Goal: Information Seeking & Learning: Learn about a topic

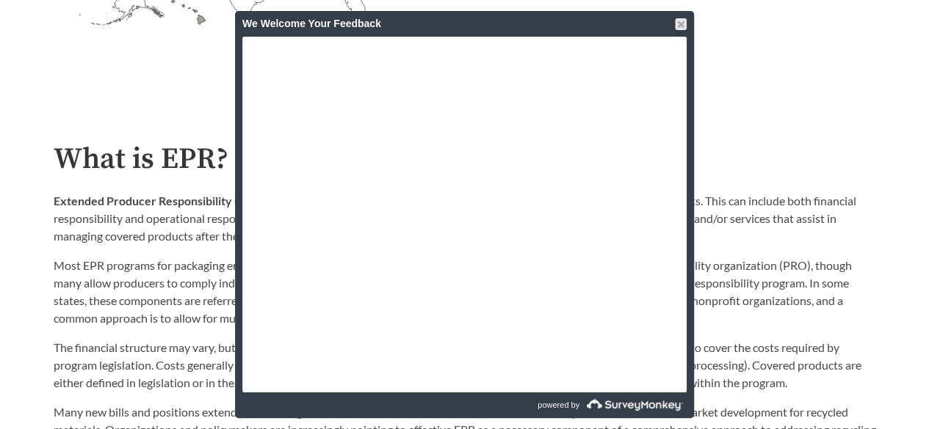
scroll to position [808, 0]
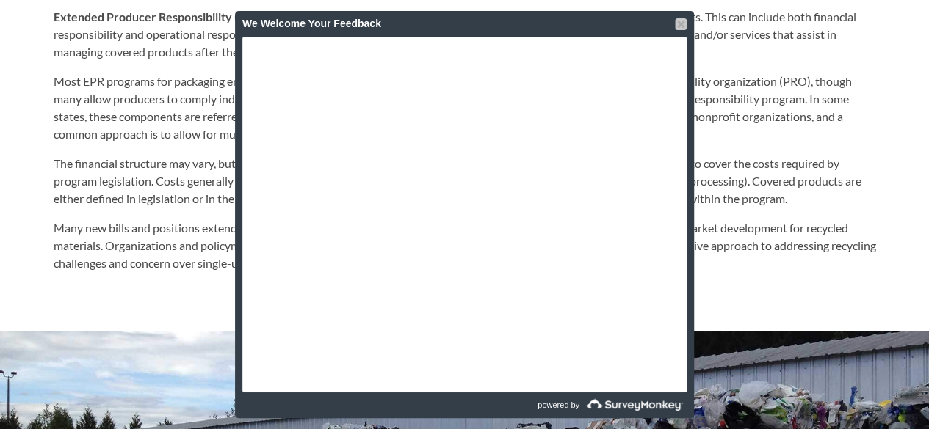
click at [678, 24] on div at bounding box center [681, 24] width 12 height 12
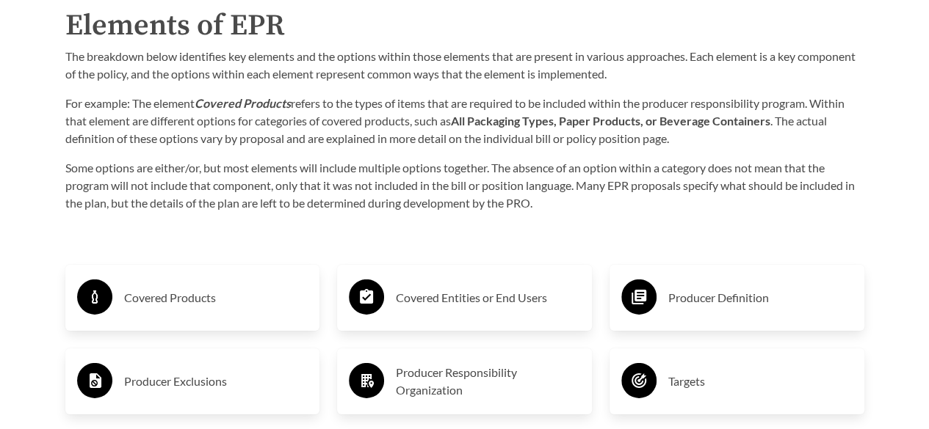
scroll to position [2349, 0]
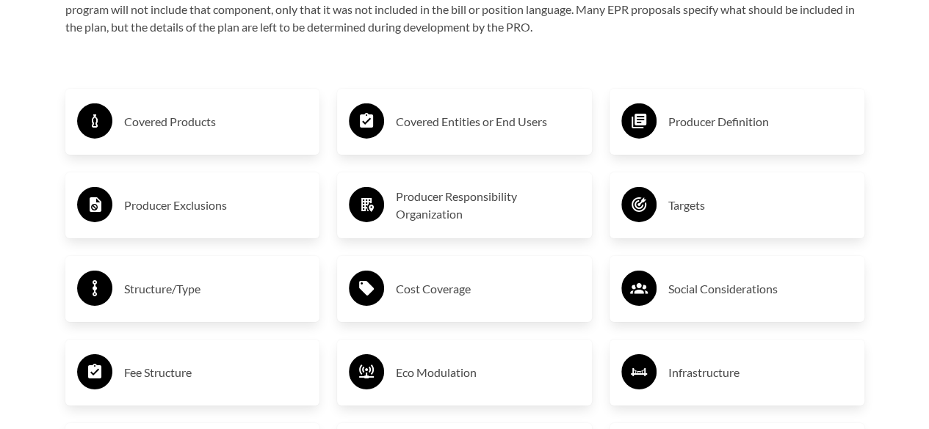
click at [417, 218] on h3 "Producer Responsibility Organization" at bounding box center [488, 205] width 184 height 35
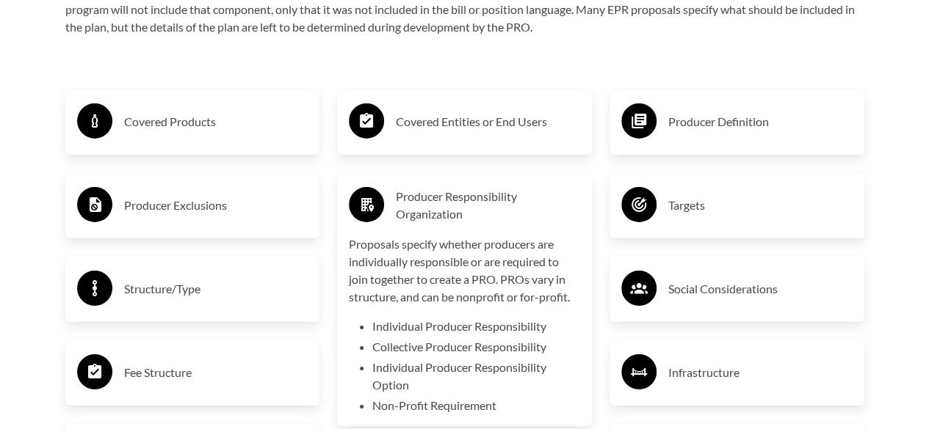
scroll to position [2496, 0]
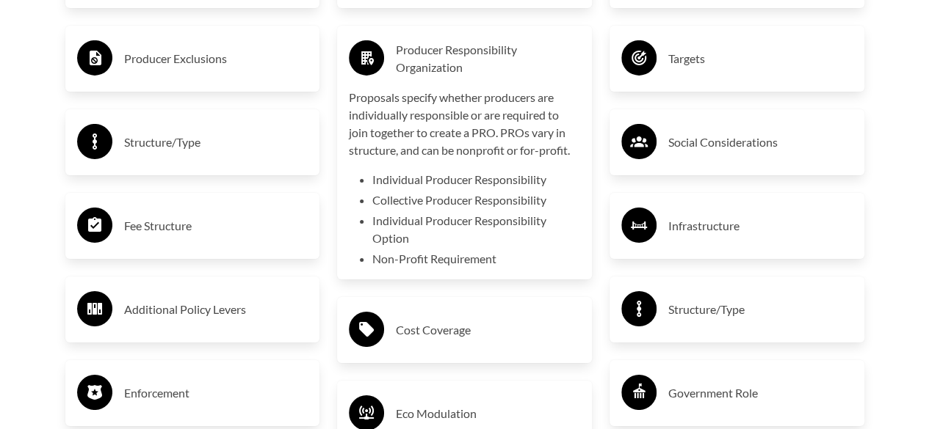
click at [402, 57] on h3 "Producer Responsibility Organization" at bounding box center [488, 58] width 184 height 35
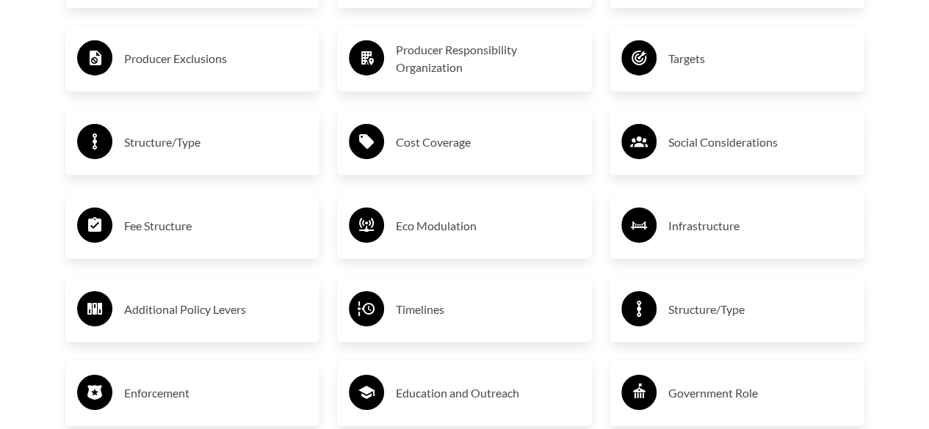
click at [402, 57] on h3 "Producer Responsibility Organization" at bounding box center [488, 58] width 184 height 35
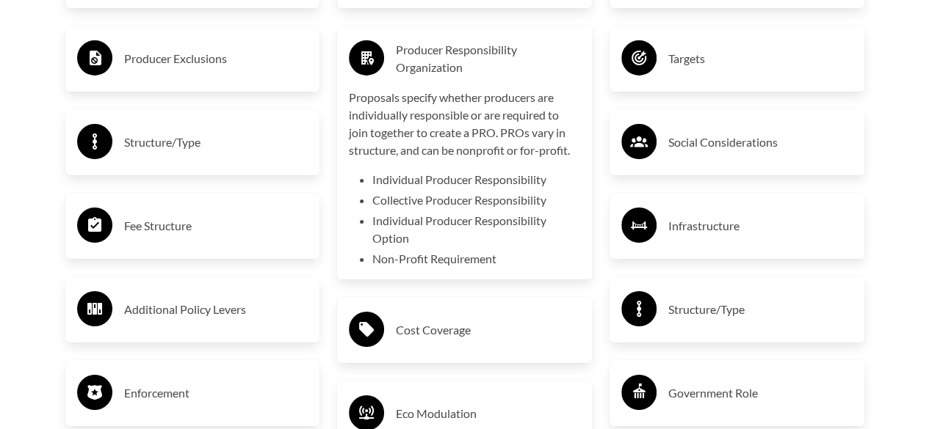
click at [402, 57] on h3 "Producer Responsibility Organization" at bounding box center [488, 58] width 184 height 35
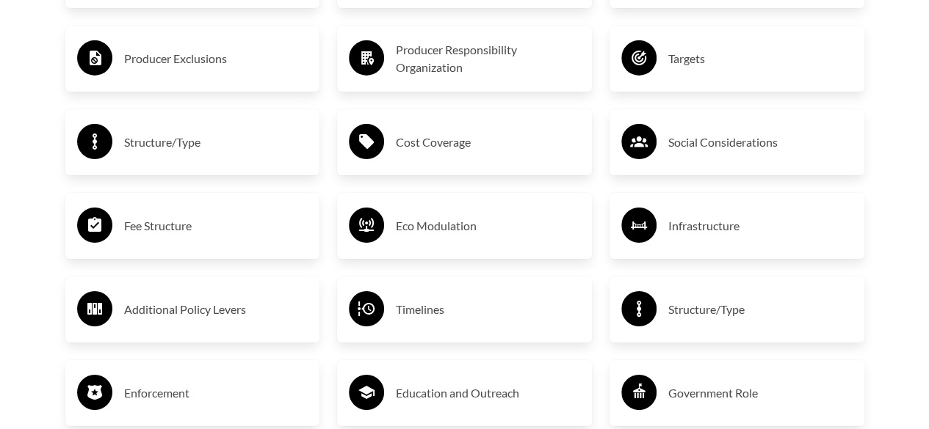
click at [461, 311] on h3 "Timelines" at bounding box center [488, 309] width 184 height 23
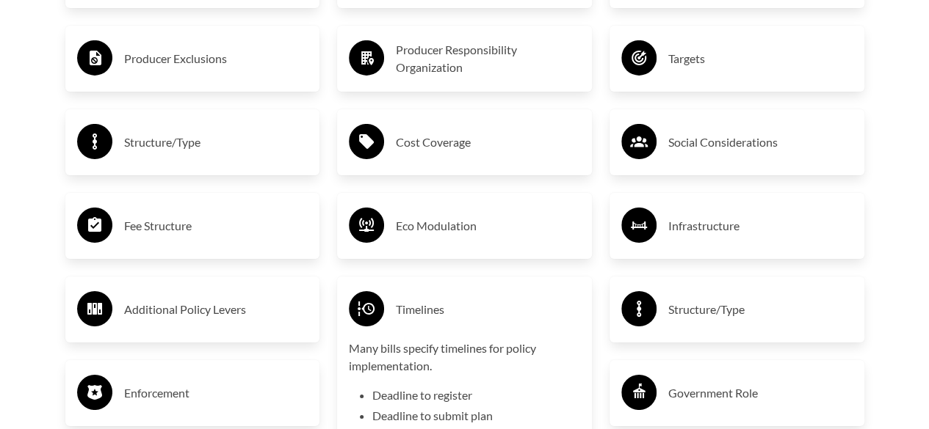
scroll to position [2716, 0]
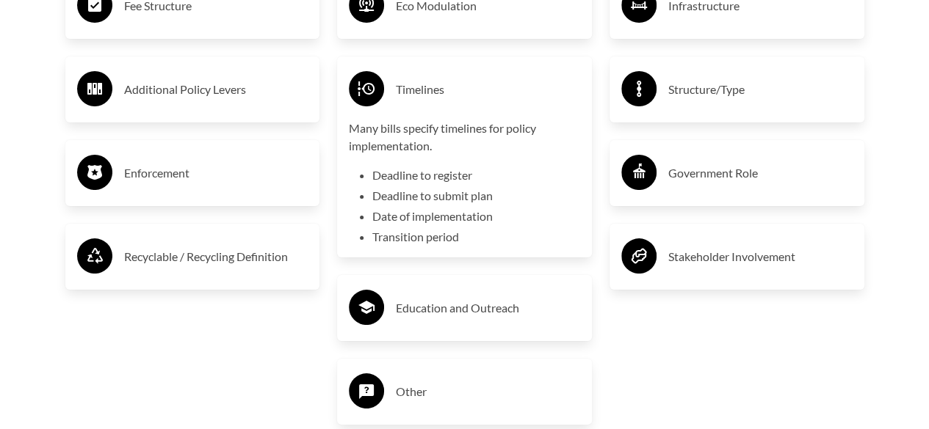
click at [774, 376] on div "Producer Definition Targets Social Considerations Infrastructure Structure/Type…" at bounding box center [736, 73] width 272 height 756
click at [755, 250] on h3 "Stakeholder Involvement" at bounding box center [760, 256] width 184 height 23
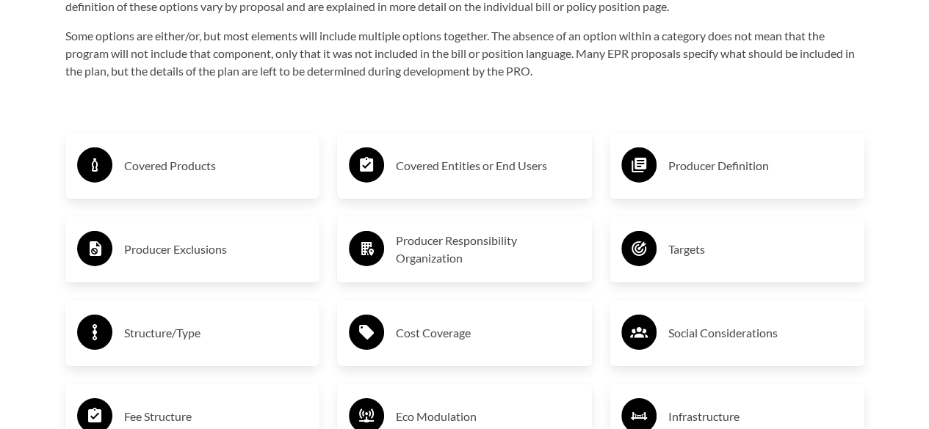
scroll to position [2129, 0]
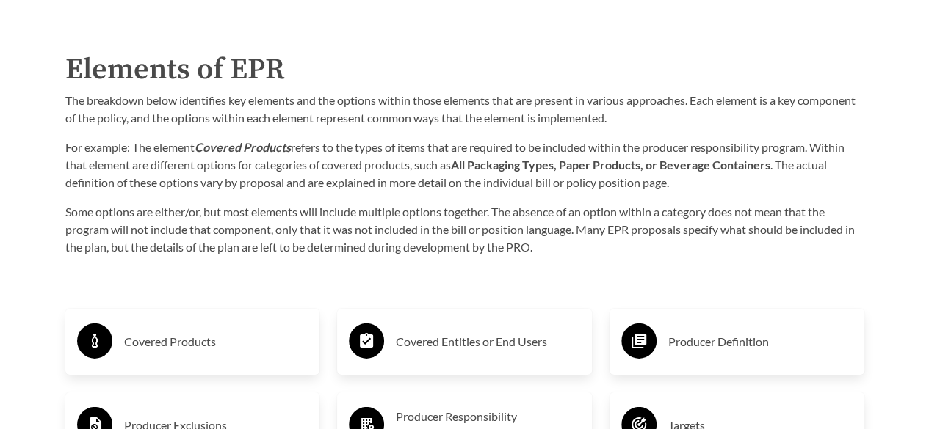
click at [313, 164] on p "For example: The element Covered Products refers to the types of items that are…" at bounding box center [464, 165] width 799 height 53
click at [586, 166] on strong "All Packaging Types, Paper Products, or Beverage Containers" at bounding box center [610, 165] width 319 height 14
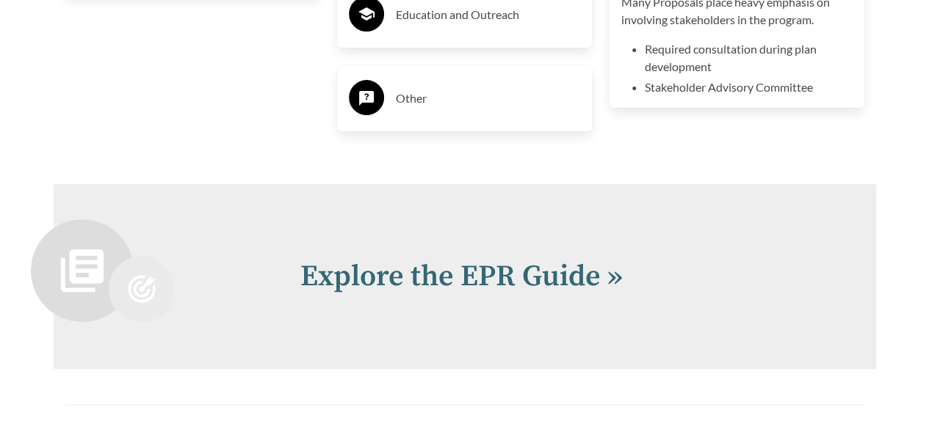
scroll to position [3157, 0]
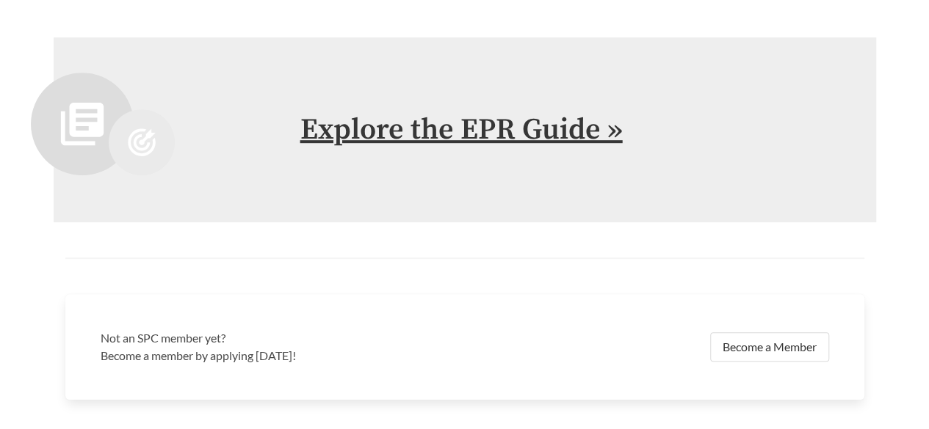
click at [504, 126] on link "Explore the EPR Guide »" at bounding box center [461, 130] width 322 height 37
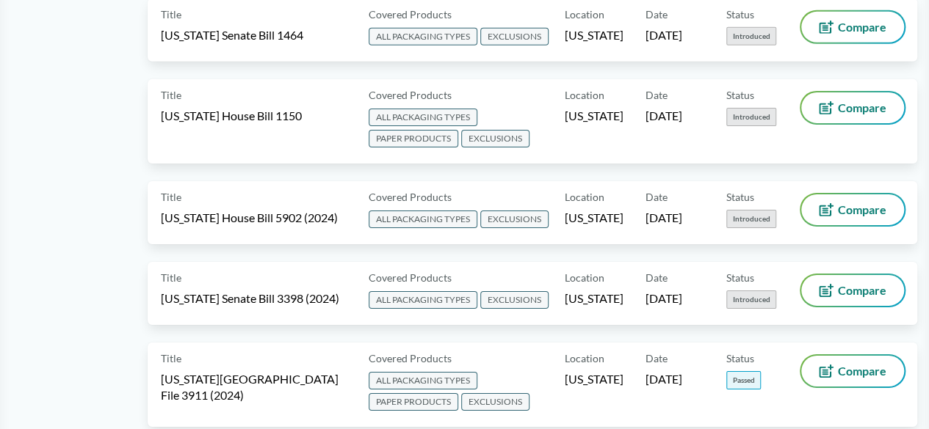
scroll to position [2423, 0]
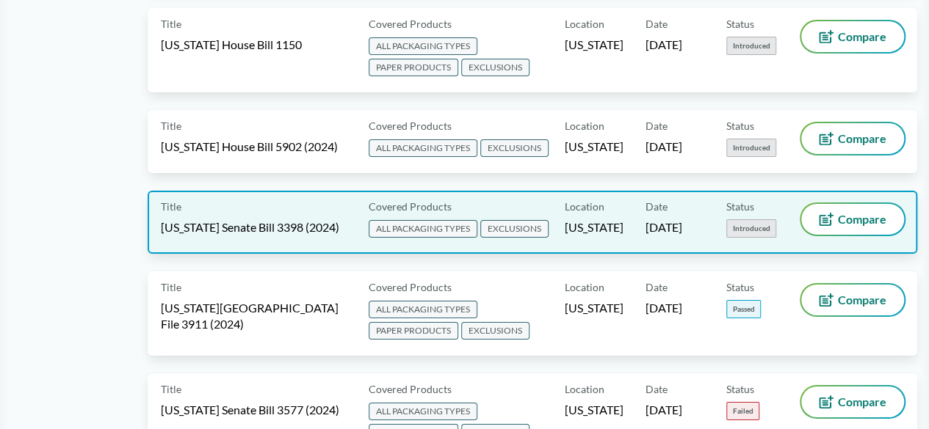
click at [488, 220] on span "EXCLUSIONS" at bounding box center [514, 229] width 68 height 18
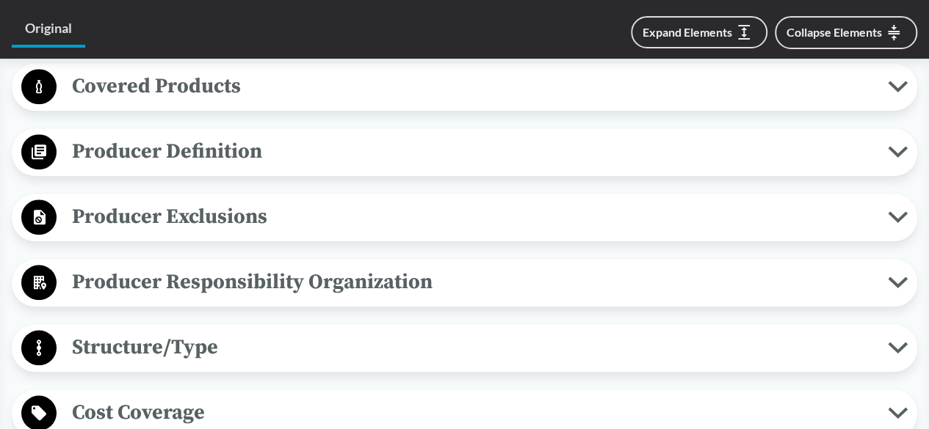
scroll to position [587, 0]
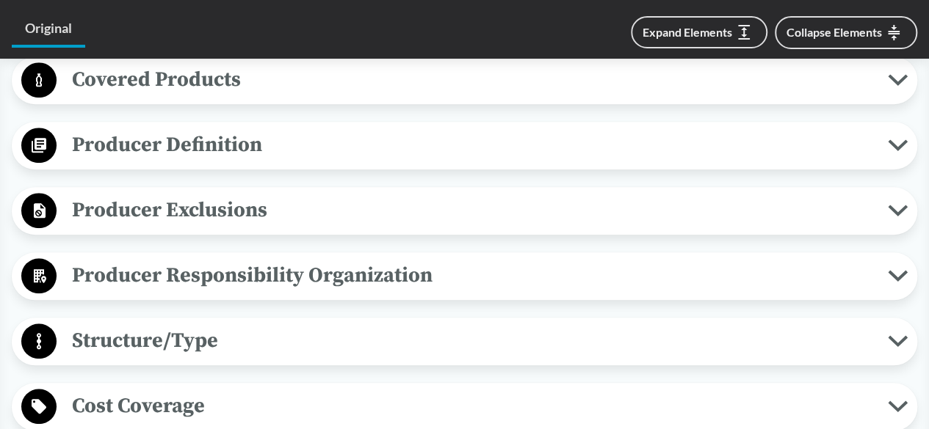
click at [228, 81] on span "Covered Products" at bounding box center [472, 79] width 831 height 33
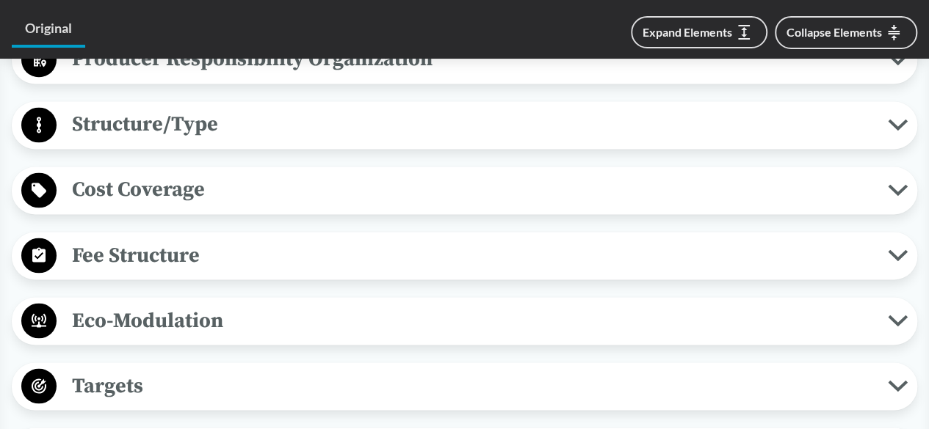
scroll to position [1175, 0]
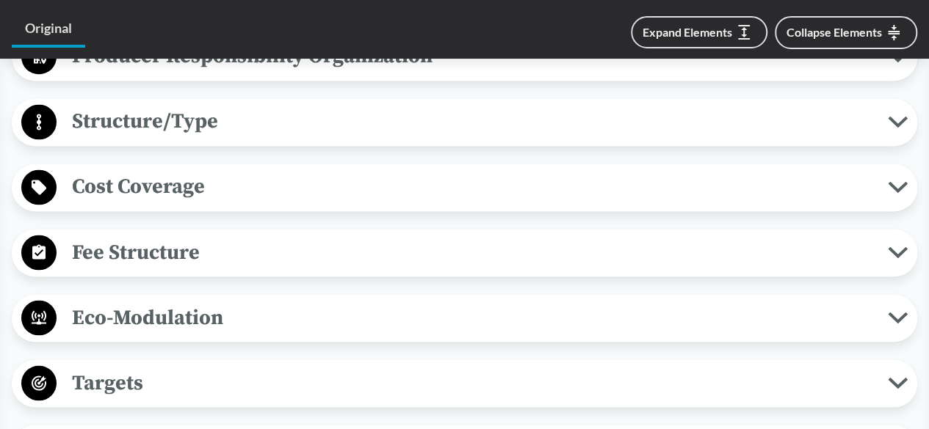
click at [164, 266] on span "Fee Structure" at bounding box center [472, 252] width 831 height 33
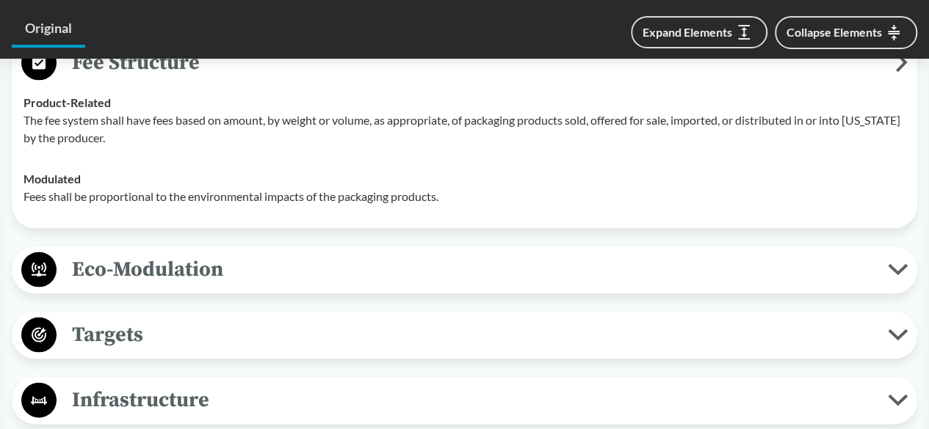
scroll to position [1395, 0]
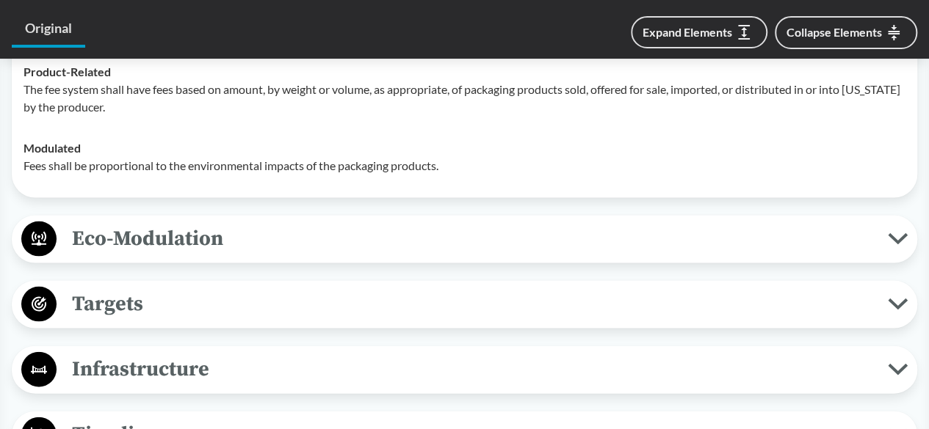
click at [147, 255] on span "Eco-Modulation" at bounding box center [472, 238] width 831 height 33
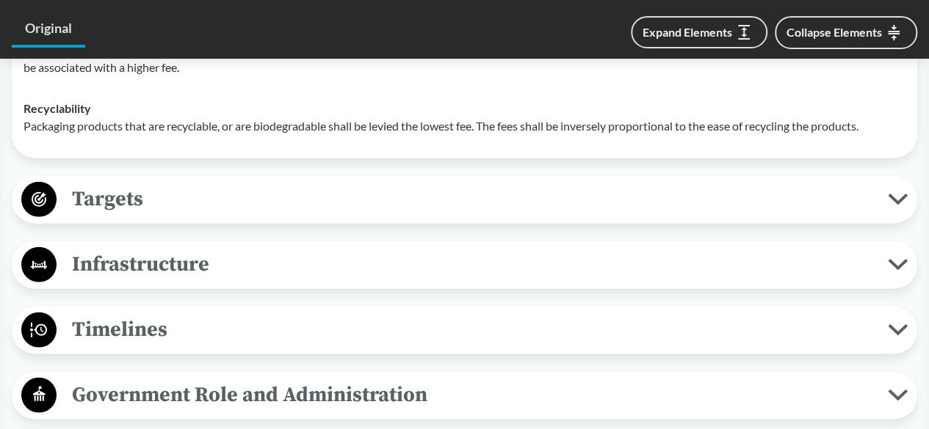
scroll to position [1835, 0]
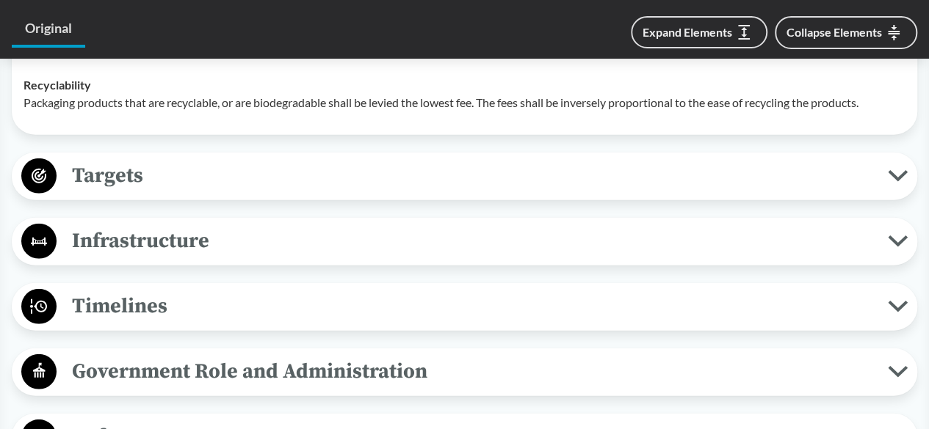
click at [169, 187] on span "Targets" at bounding box center [472, 175] width 831 height 33
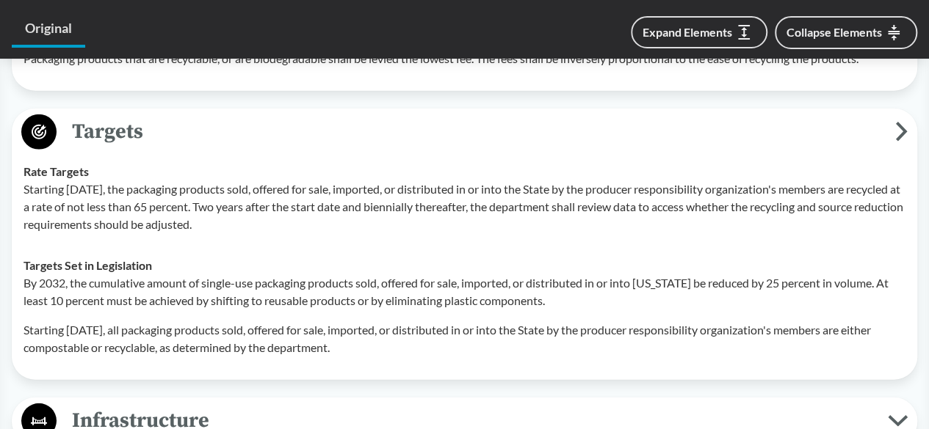
scroll to position [2129, 0]
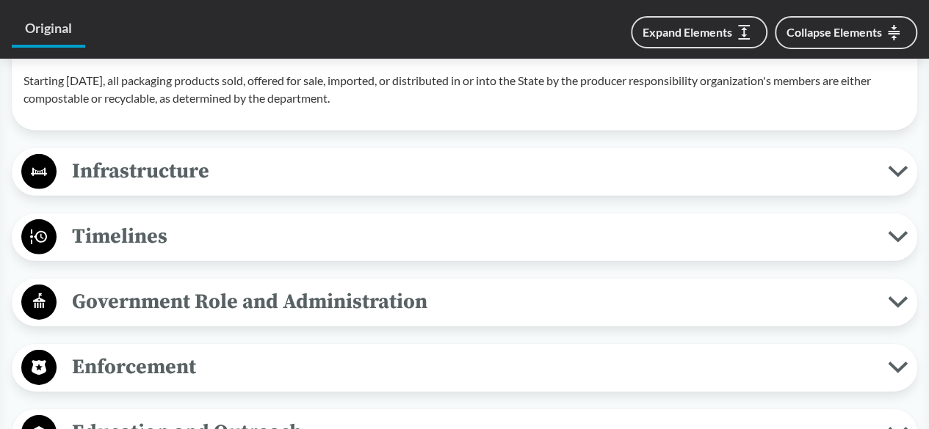
click at [156, 188] on span "Infrastructure" at bounding box center [472, 171] width 831 height 33
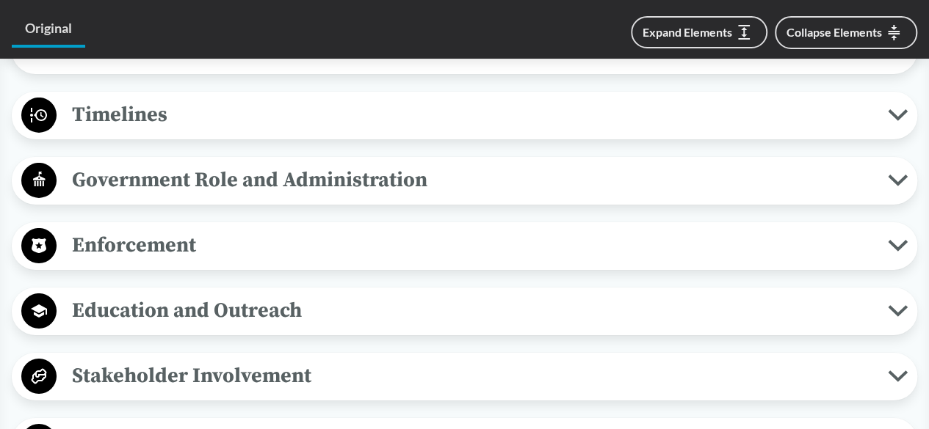
scroll to position [2423, 0]
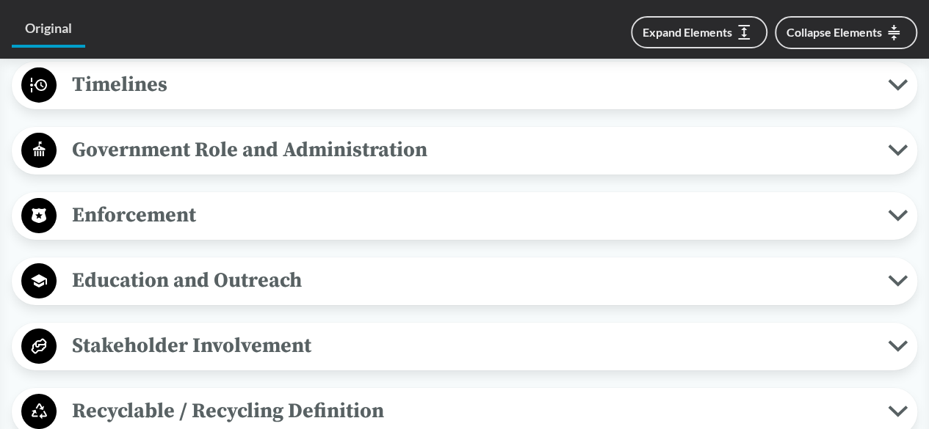
click at [116, 208] on div "Enforcement Reporting Requirements Not more than one year after an approved pac…" at bounding box center [464, 216] width 905 height 48
click at [115, 225] on span "Enforcement" at bounding box center [472, 215] width 831 height 33
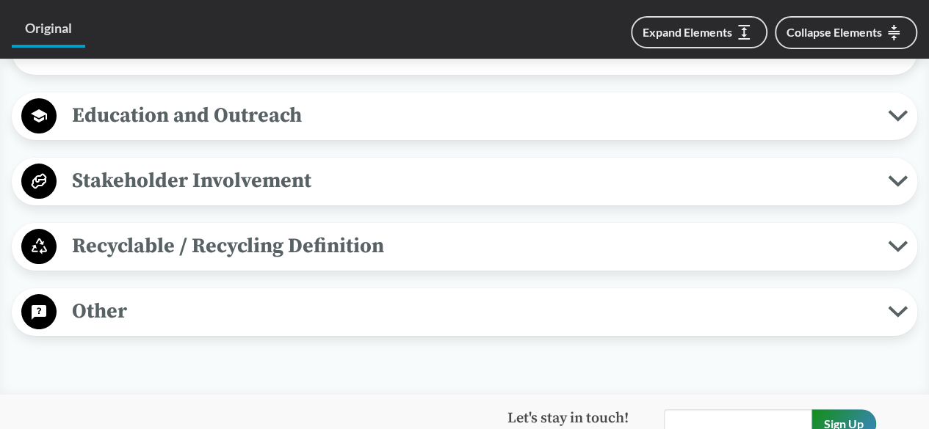
scroll to position [2790, 0]
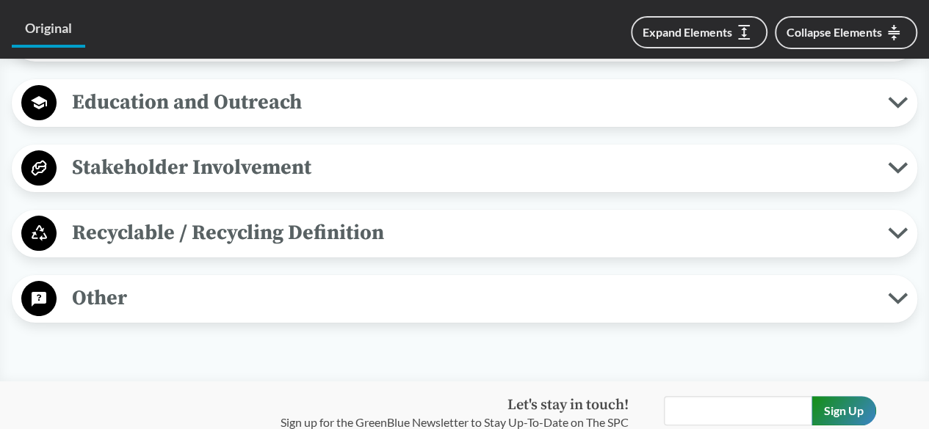
click at [204, 184] on span "Stakeholder Involvement" at bounding box center [472, 167] width 831 height 33
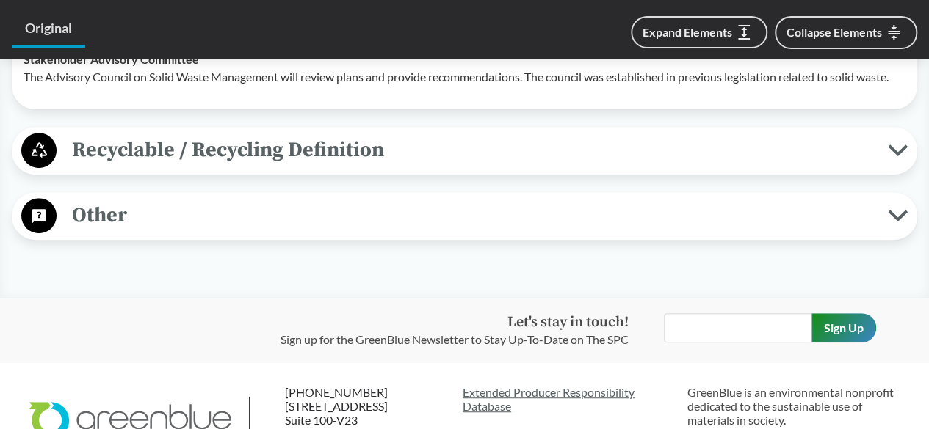
scroll to position [2932, 0]
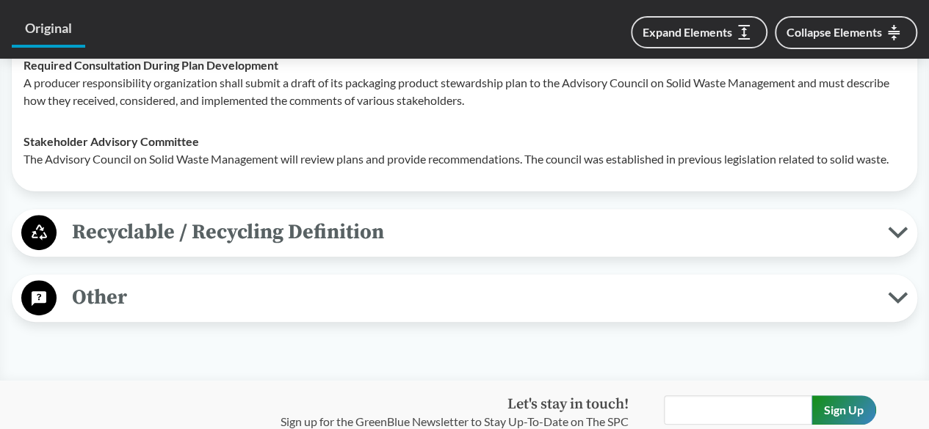
click at [214, 312] on span "Other" at bounding box center [472, 297] width 831 height 33
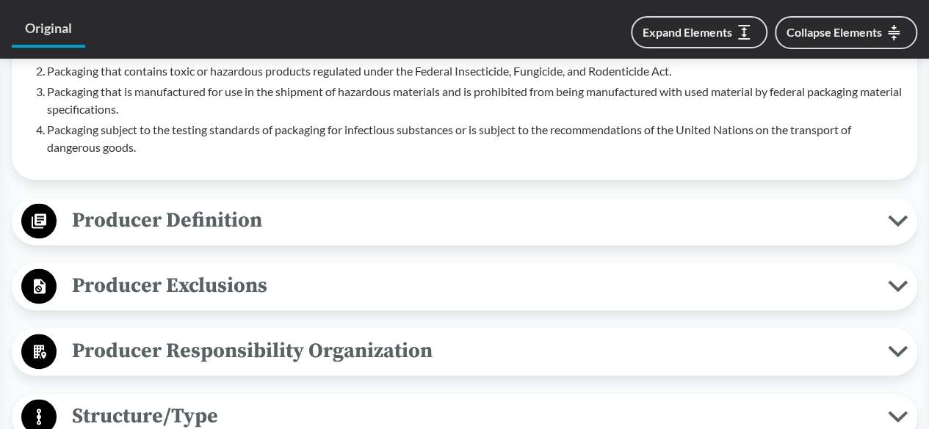
scroll to position [877, 0]
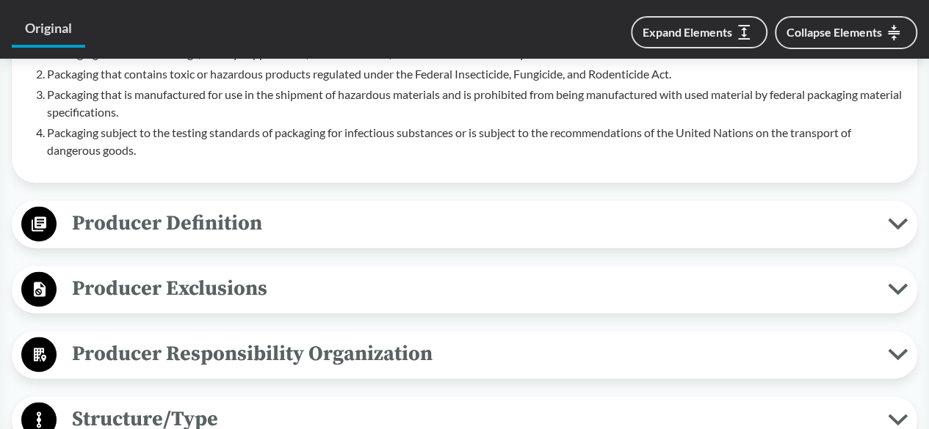
click at [253, 299] on span "Producer Exclusions" at bounding box center [472, 288] width 831 height 33
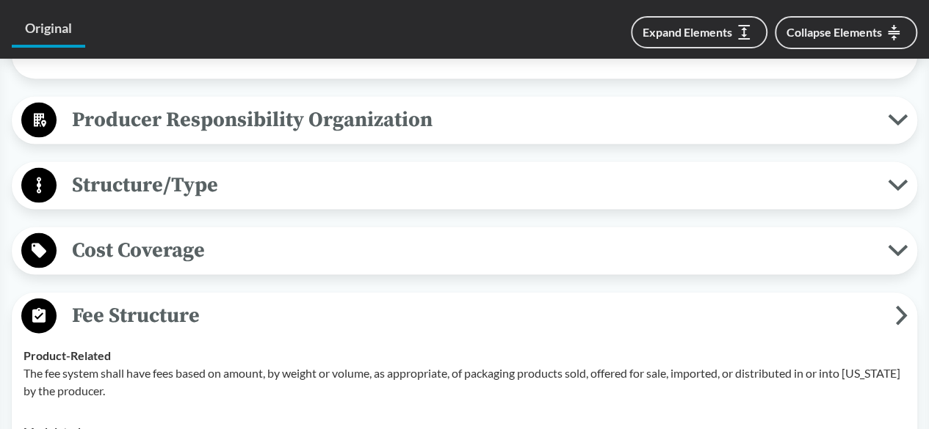
scroll to position [1390, 0]
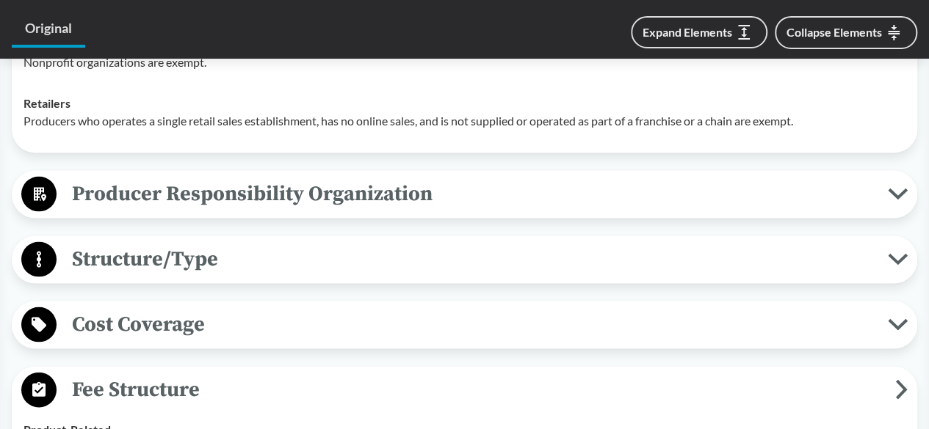
click at [377, 210] on span "Producer Responsibility Organization" at bounding box center [472, 193] width 831 height 33
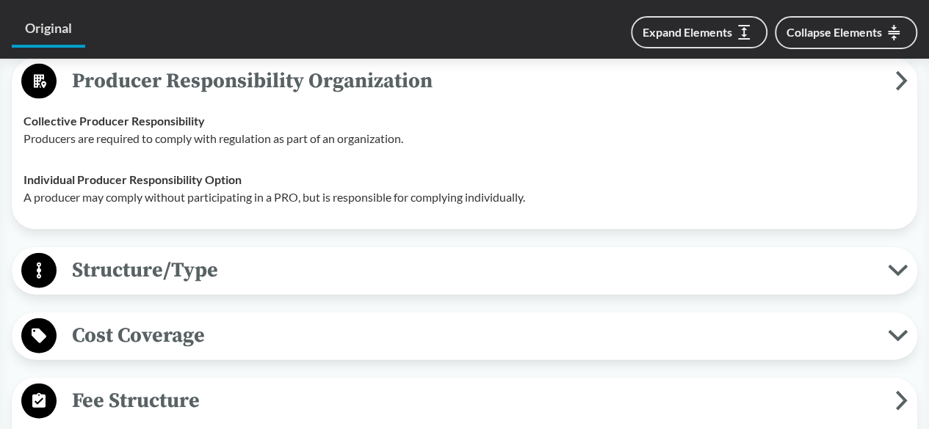
scroll to position [1537, 0]
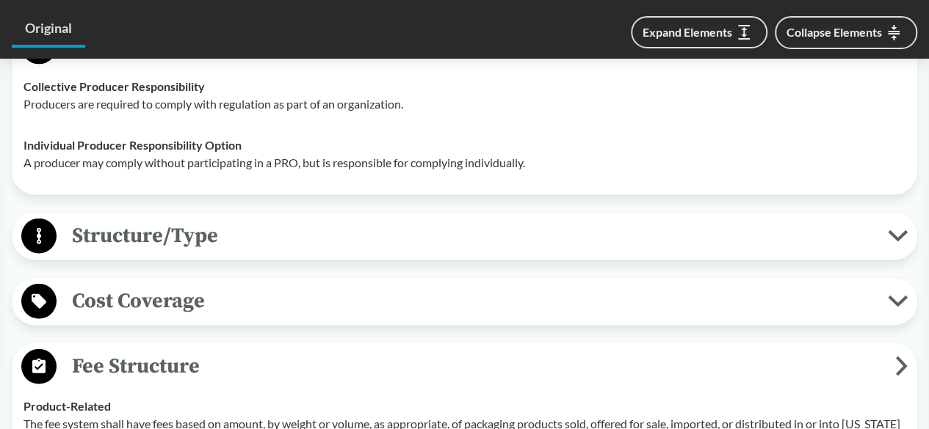
click at [549, 246] on span "Structure/Type" at bounding box center [472, 235] width 831 height 33
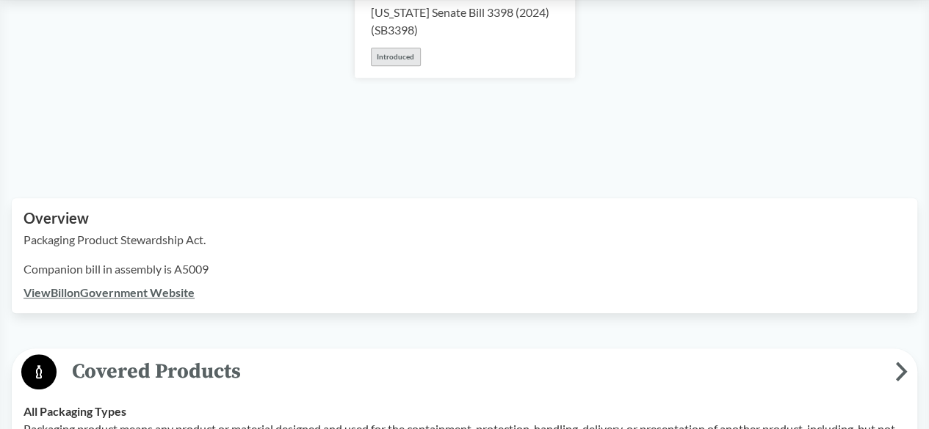
scroll to position [363, 0]
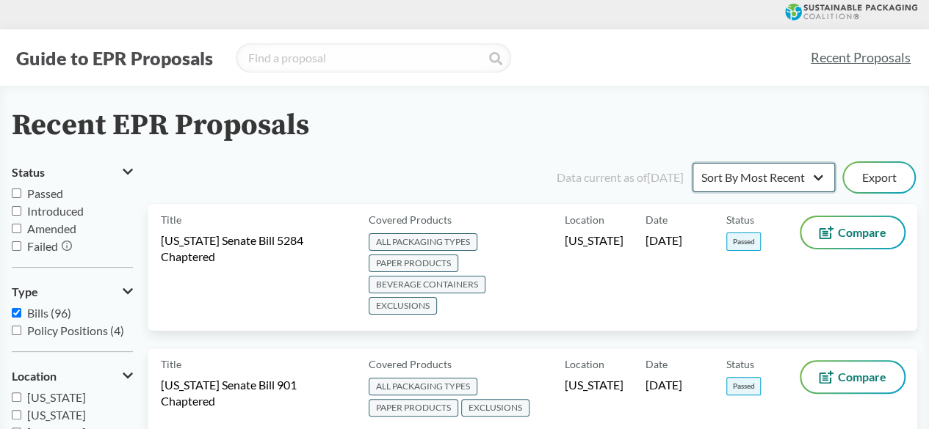
click at [733, 187] on select "Sort By Most Recent Sort By Status" at bounding box center [763, 177] width 142 height 29
click at [730, 121] on div "Recent EPR Proposals" at bounding box center [464, 125] width 905 height 33
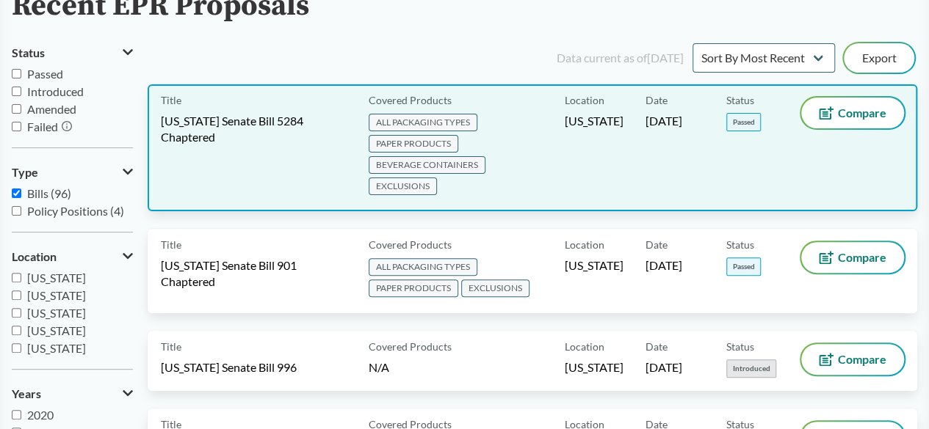
scroll to position [147, 0]
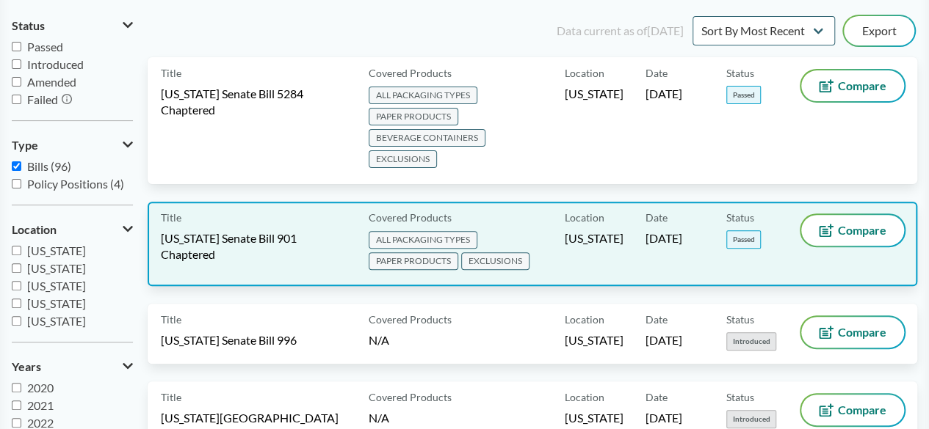
click at [330, 231] on span "[US_STATE] Senate Bill 901 Chaptered" at bounding box center [256, 247] width 190 height 32
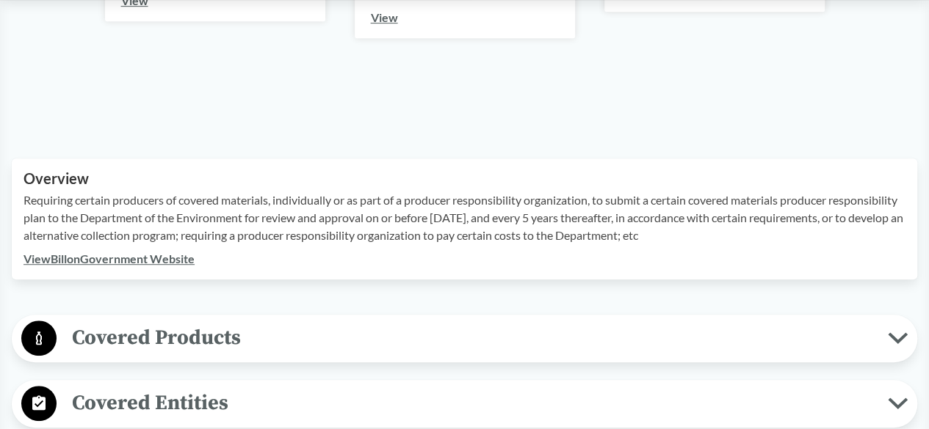
scroll to position [367, 0]
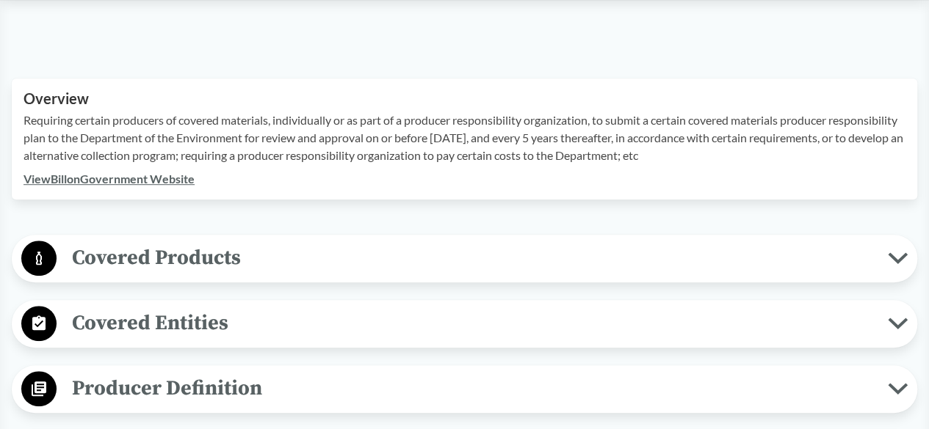
click at [233, 249] on span "Covered Products" at bounding box center [472, 258] width 831 height 33
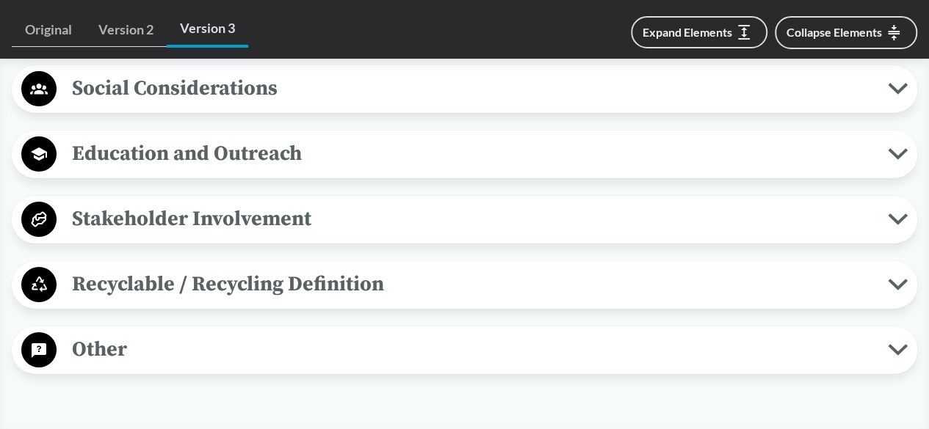
scroll to position [1542, 0]
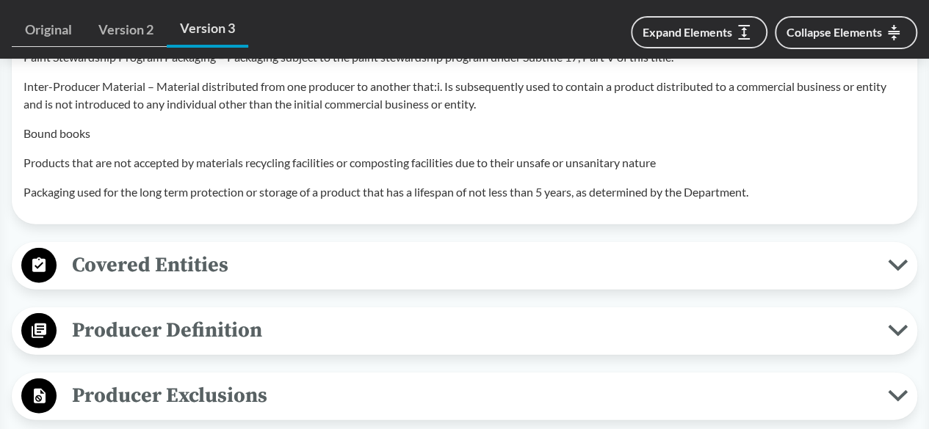
click at [228, 282] on span "Covered Entities" at bounding box center [472, 265] width 831 height 33
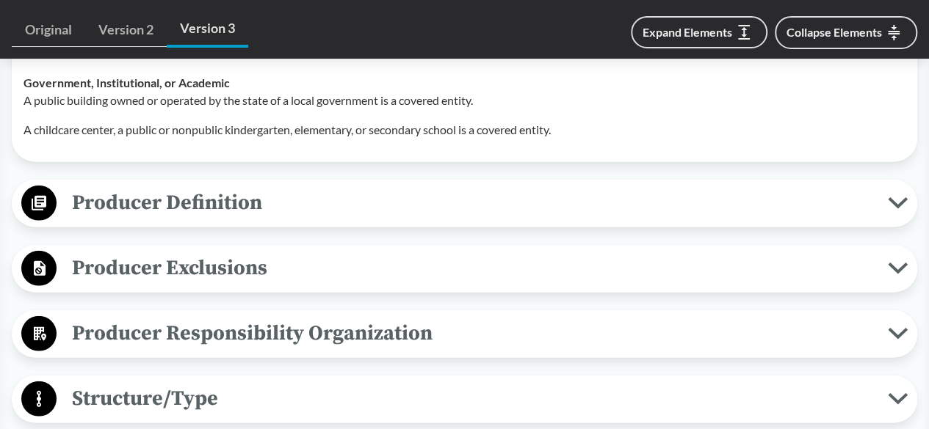
scroll to position [1835, 0]
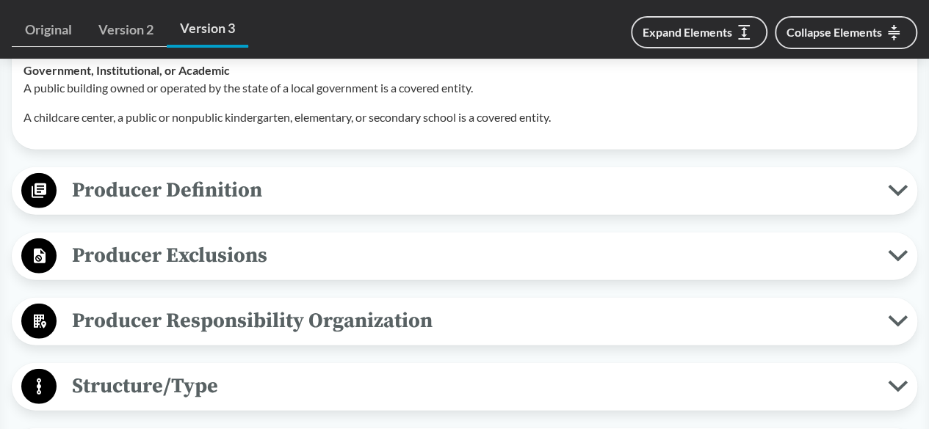
click at [215, 207] on span "Producer Definition" at bounding box center [472, 190] width 831 height 33
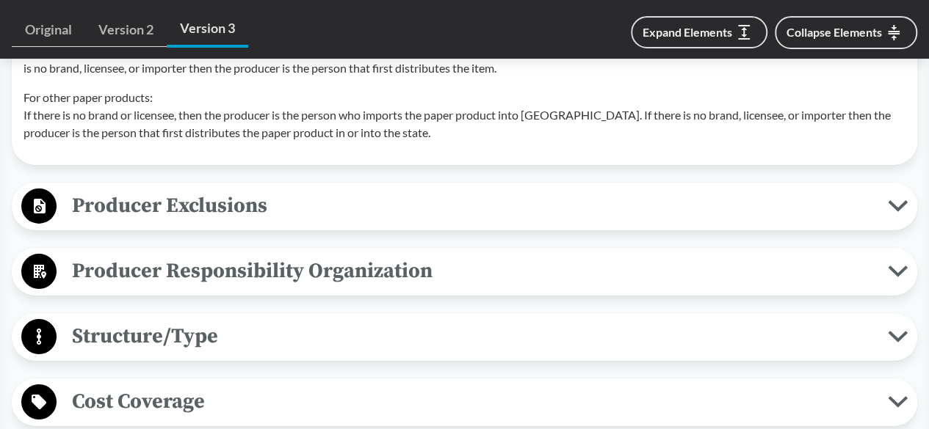
scroll to position [2423, 0]
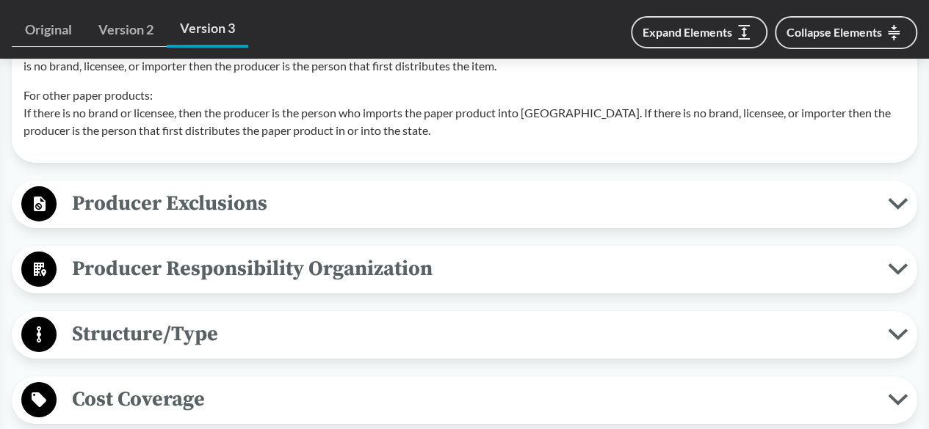
click at [195, 220] on span "Producer Exclusions" at bounding box center [472, 203] width 831 height 33
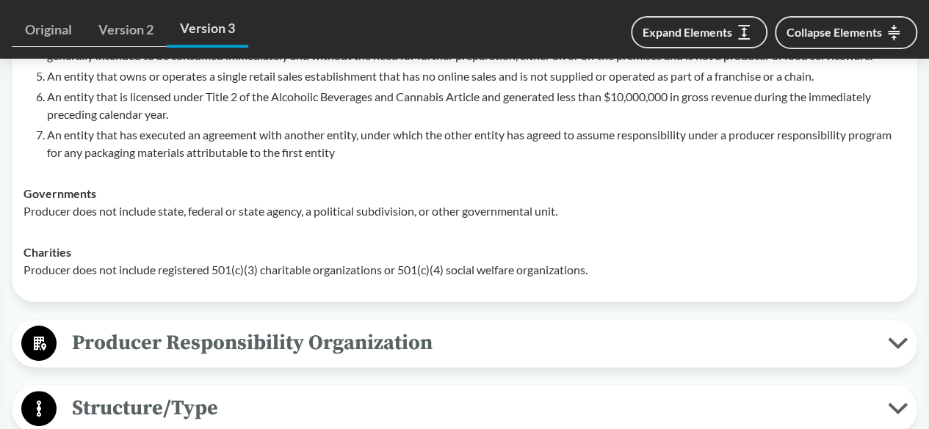
scroll to position [2863, 0]
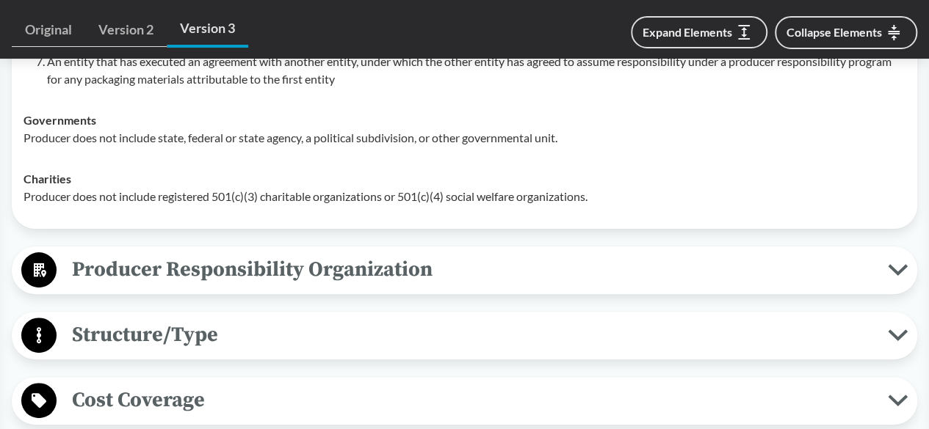
click at [330, 286] on span "Producer Responsibility Organization" at bounding box center [472, 269] width 831 height 33
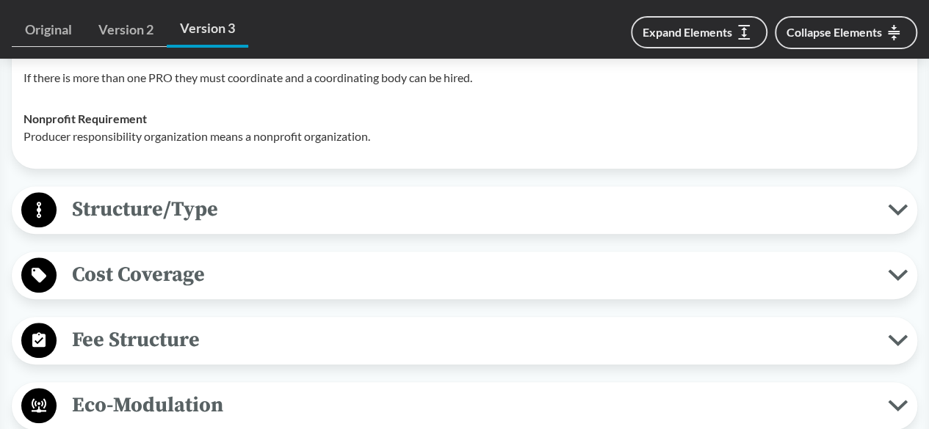
scroll to position [3230, 0]
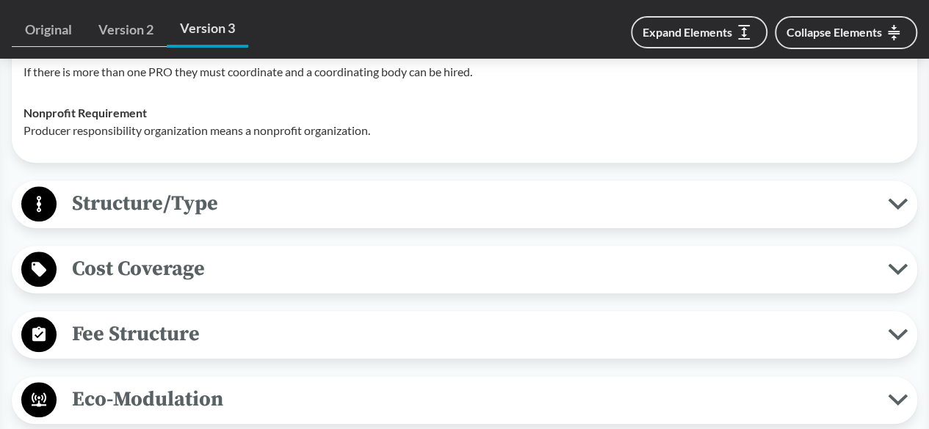
click at [168, 220] on span "Structure/Type" at bounding box center [472, 203] width 831 height 33
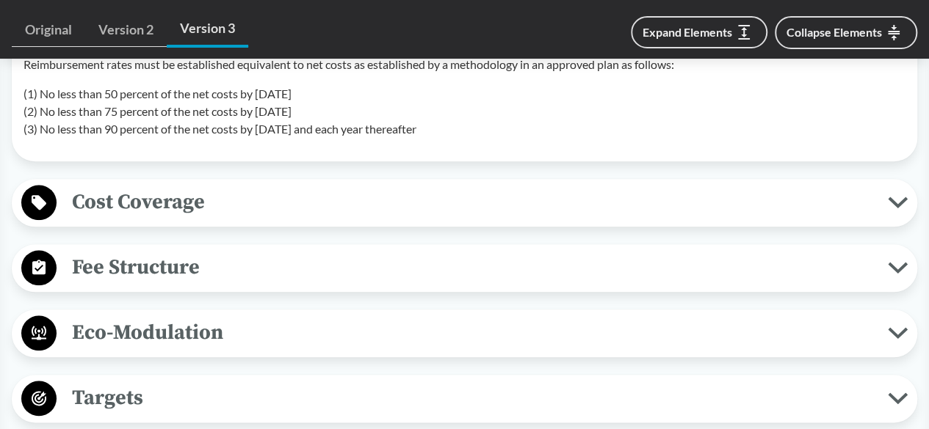
scroll to position [3450, 0]
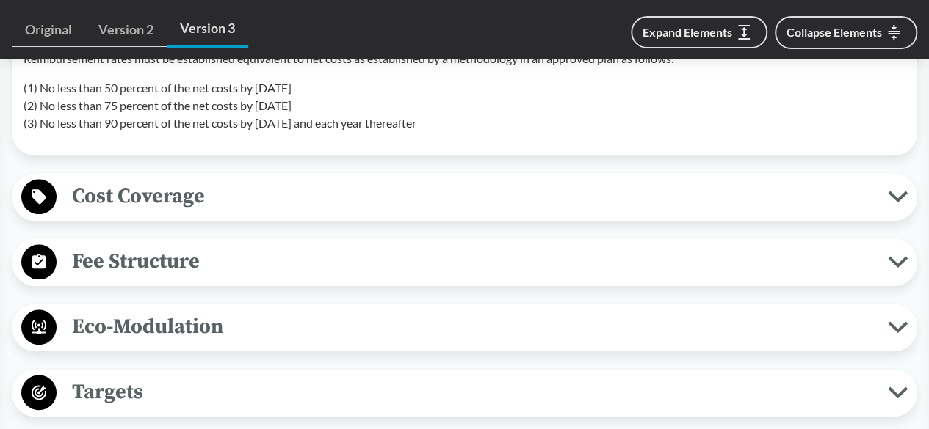
click at [161, 213] on span "Cost Coverage" at bounding box center [472, 196] width 831 height 33
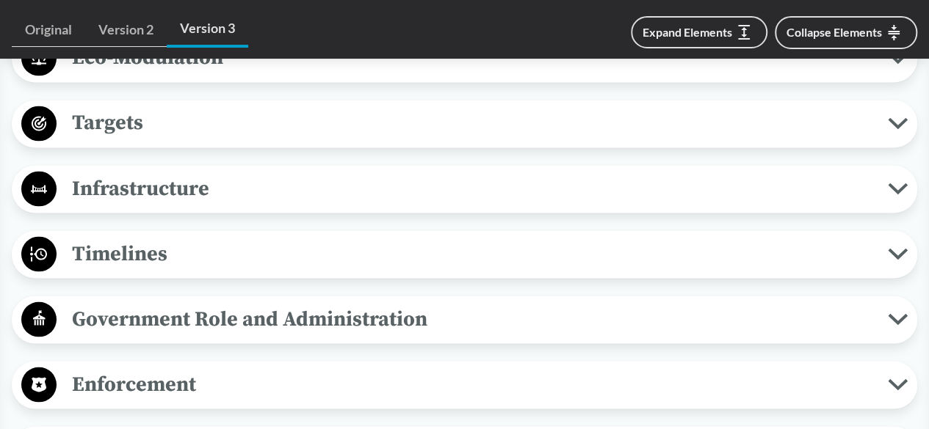
scroll to position [4111, 0]
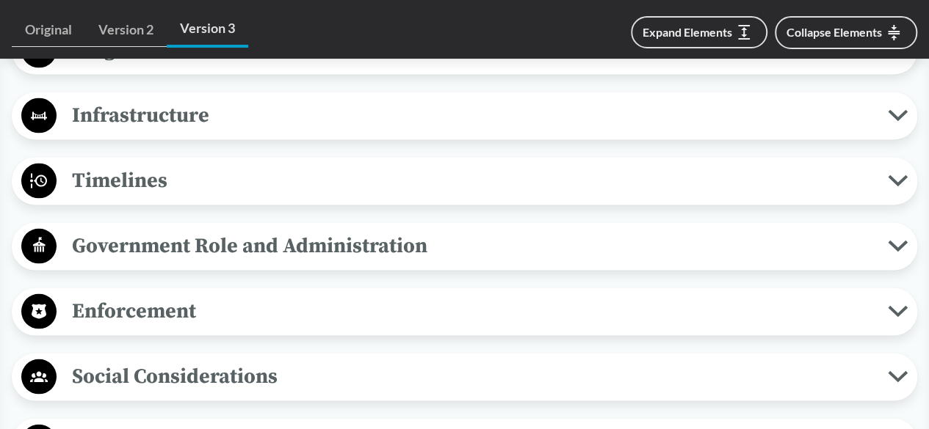
click at [275, 261] on span "Government Role and Administration" at bounding box center [472, 245] width 831 height 33
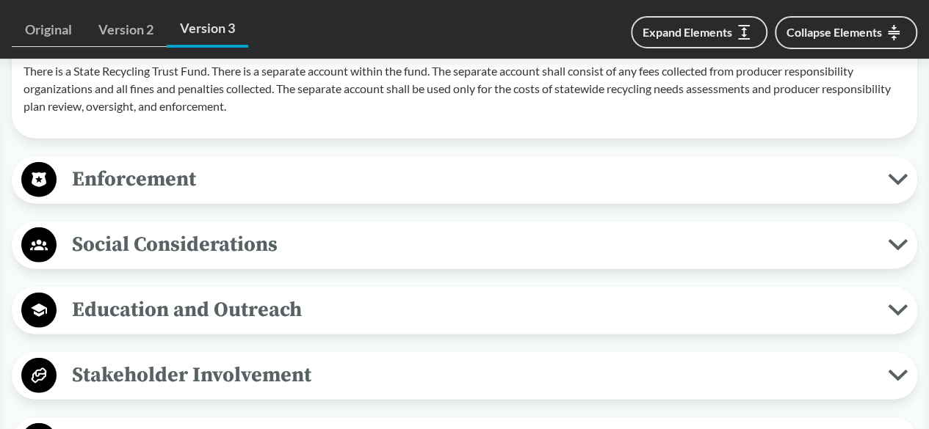
scroll to position [4551, 0]
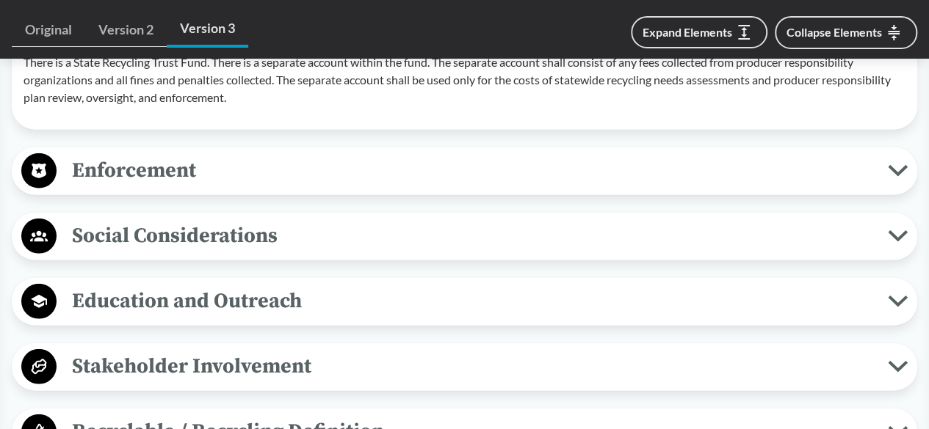
click at [270, 238] on span "Social Considerations" at bounding box center [472, 235] width 831 height 33
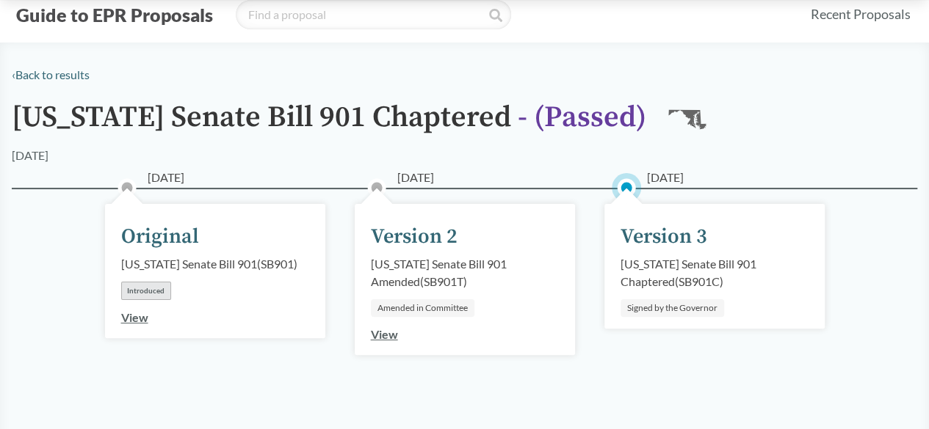
scroll to position [0, 0]
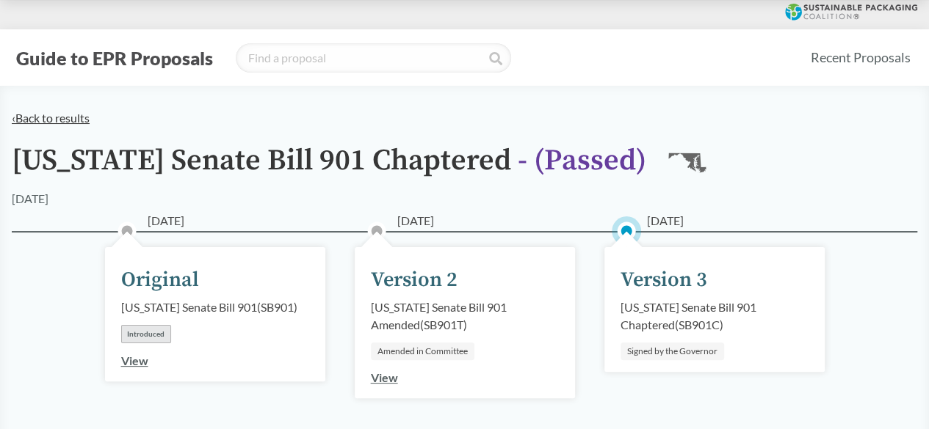
click at [55, 122] on link "‹ Back to results" at bounding box center [51, 118] width 78 height 14
